Goal: Task Accomplishment & Management: Manage account settings

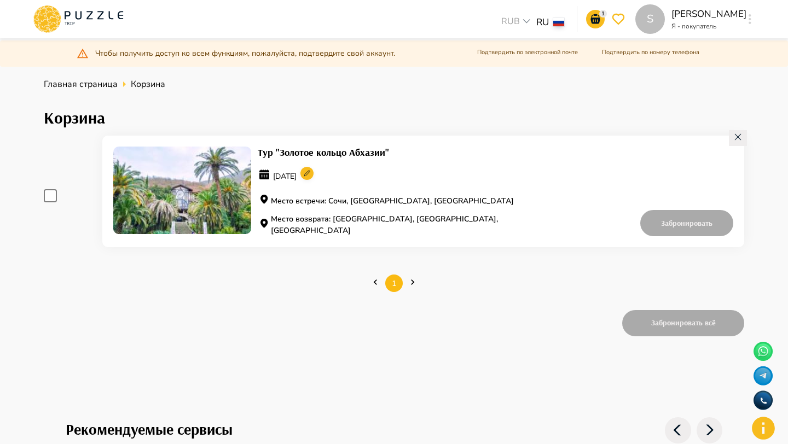
click at [745, 19] on div "S" at bounding box center [749, 19] width 13 height 20
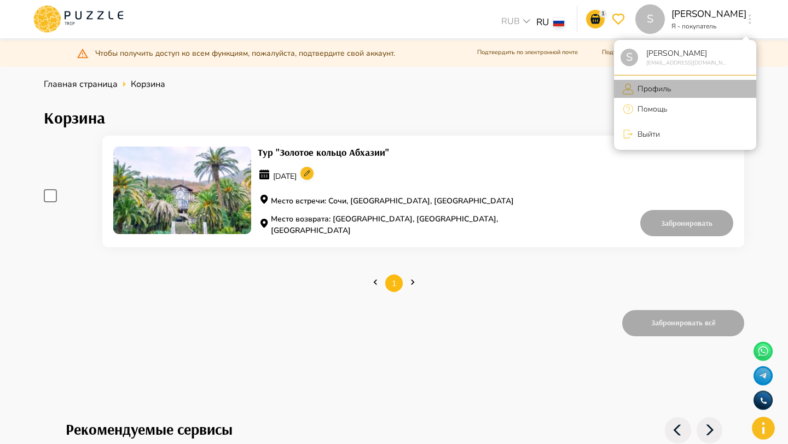
click at [654, 86] on p "Профиль" at bounding box center [651, 88] width 37 height 11
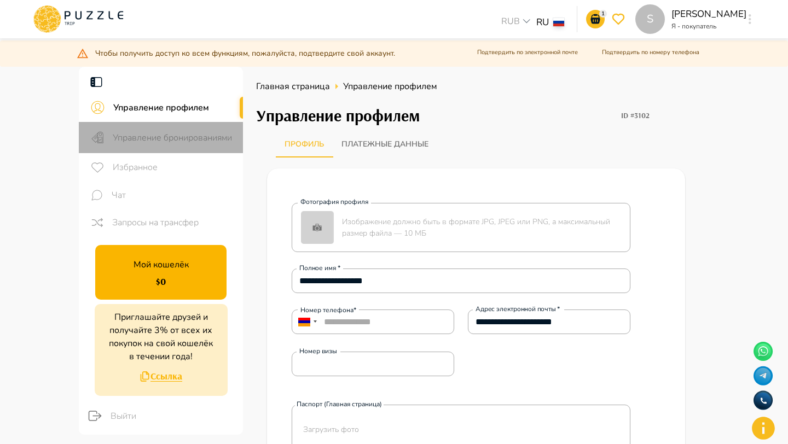
click at [189, 147] on div "Управление бронированиями" at bounding box center [161, 137] width 164 height 31
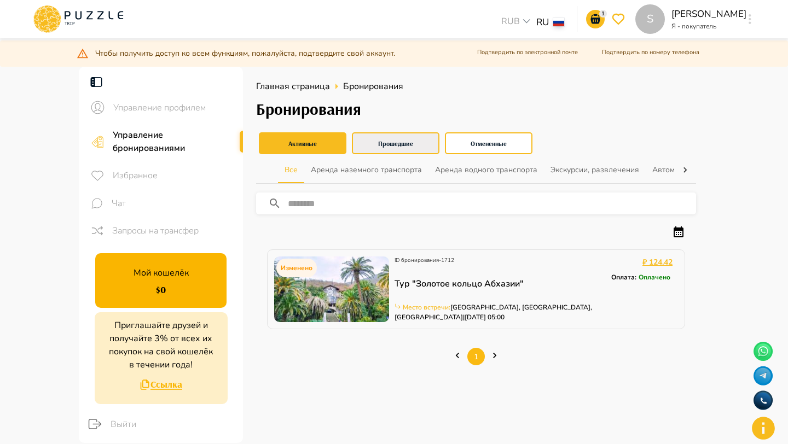
click at [396, 146] on button "Прошедшие" at bounding box center [396, 143] width 88 height 22
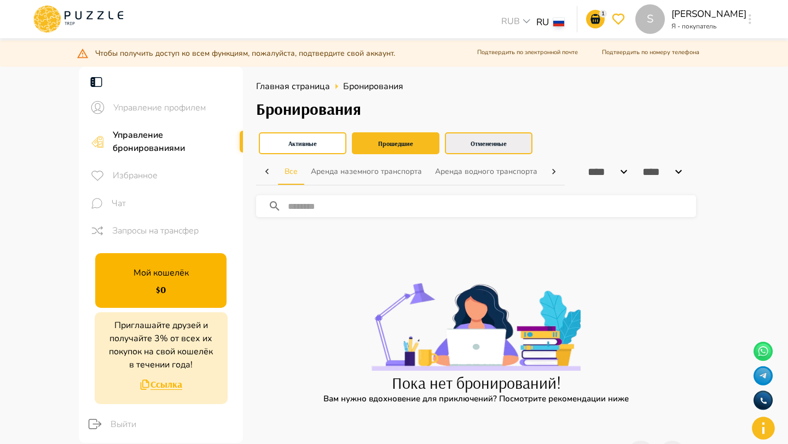
click at [479, 146] on button "Отмененные" at bounding box center [489, 143] width 88 height 22
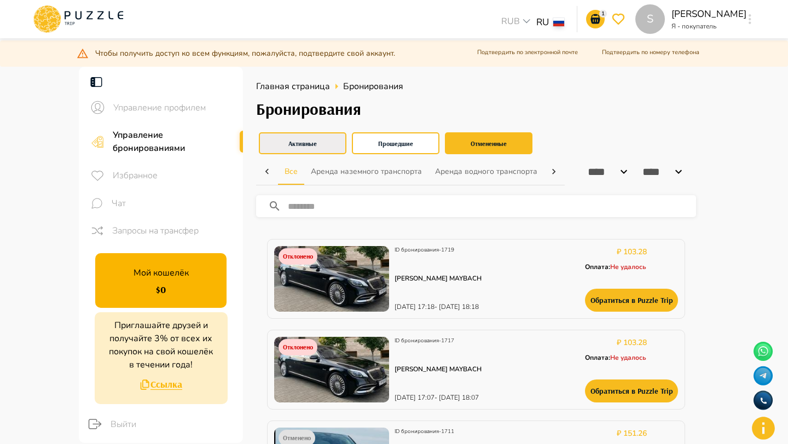
click at [329, 151] on button "Активные" at bounding box center [303, 143] width 88 height 22
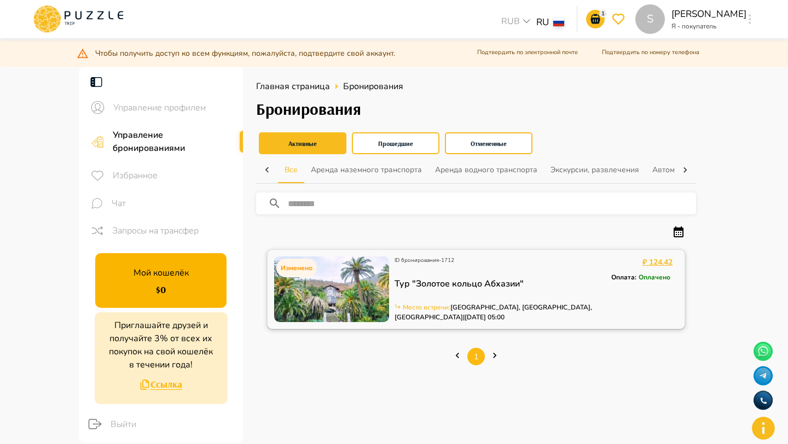
click at [369, 266] on img at bounding box center [331, 290] width 115 height 66
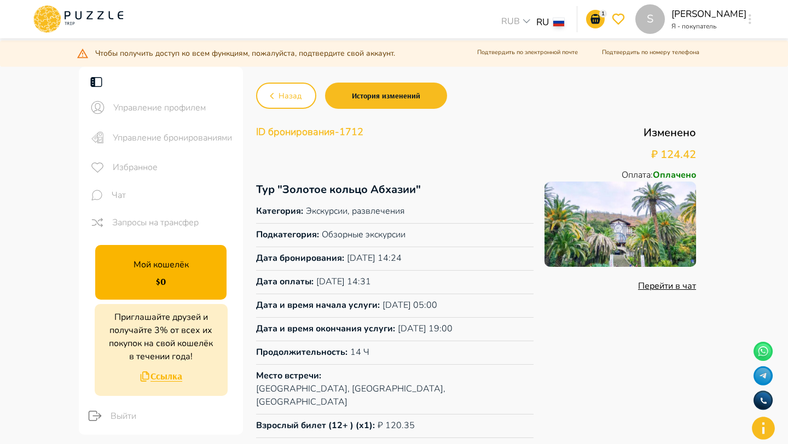
click at [669, 173] on p "Оплачено" at bounding box center [673, 174] width 43 height 13
click at [544, 146] on div "ID бронирования - 1712 Изменено ₽ 124.42 Оплата : Оплачено" at bounding box center [476, 153] width 440 height 57
click at [493, 118] on div "Назад История изменений ID бронирования - 1712 Изменено ₽ 124.42 Оплата : Оплач…" at bounding box center [476, 285] width 440 height 410
